Goal: Information Seeking & Learning: Learn about a topic

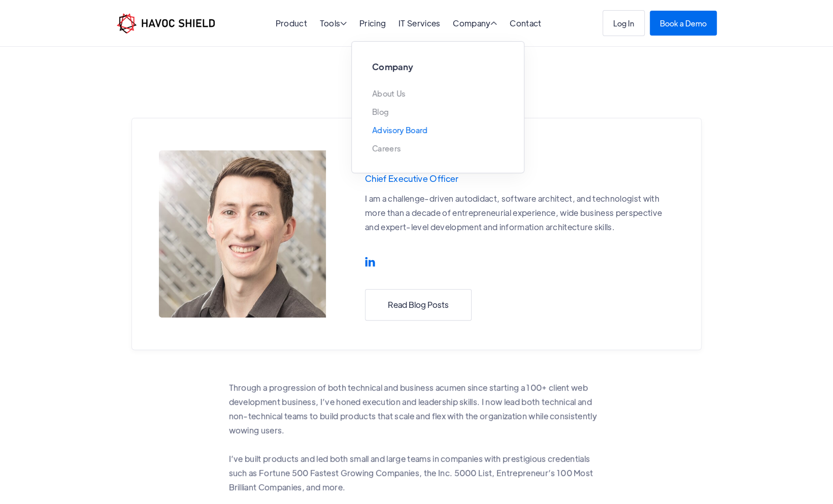
click at [411, 133] on link "Advisory Board" at bounding box center [399, 130] width 55 height 8
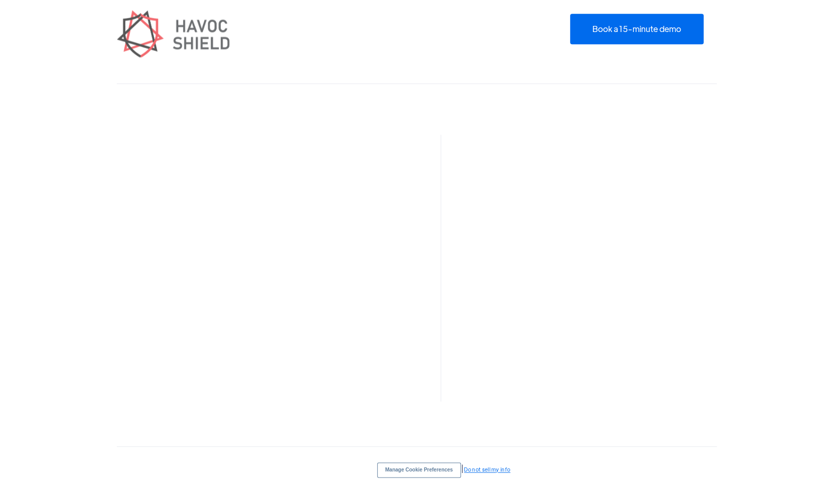
scroll to position [767, 0]
